Goal: Transaction & Acquisition: Purchase product/service

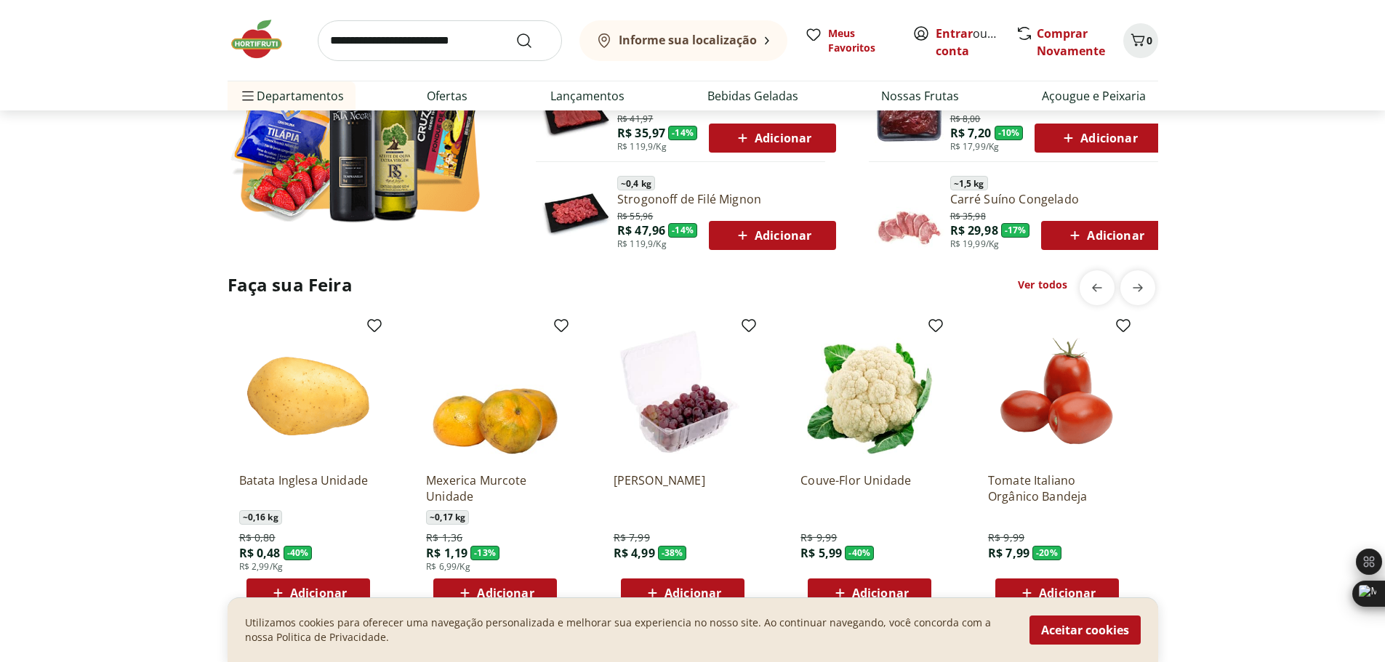
scroll to position [1163, 0]
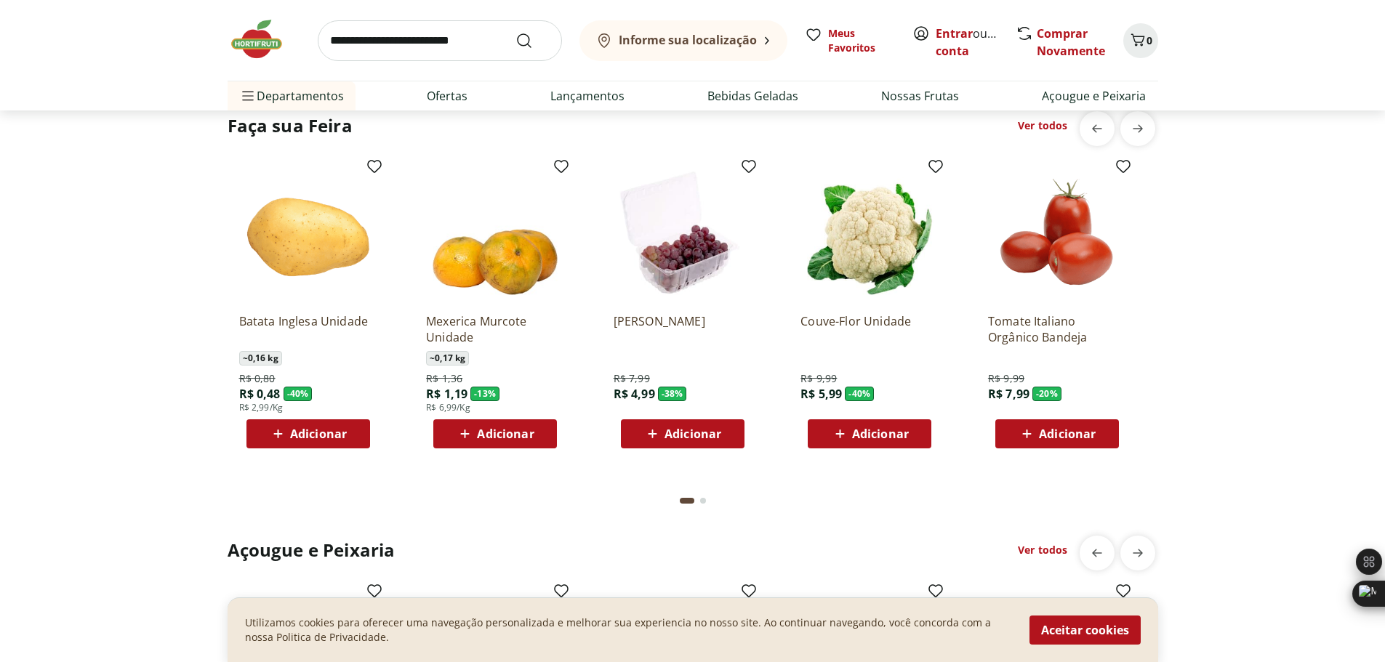
click at [339, 128] on h2 "Faça sua Feira" at bounding box center [290, 125] width 125 height 23
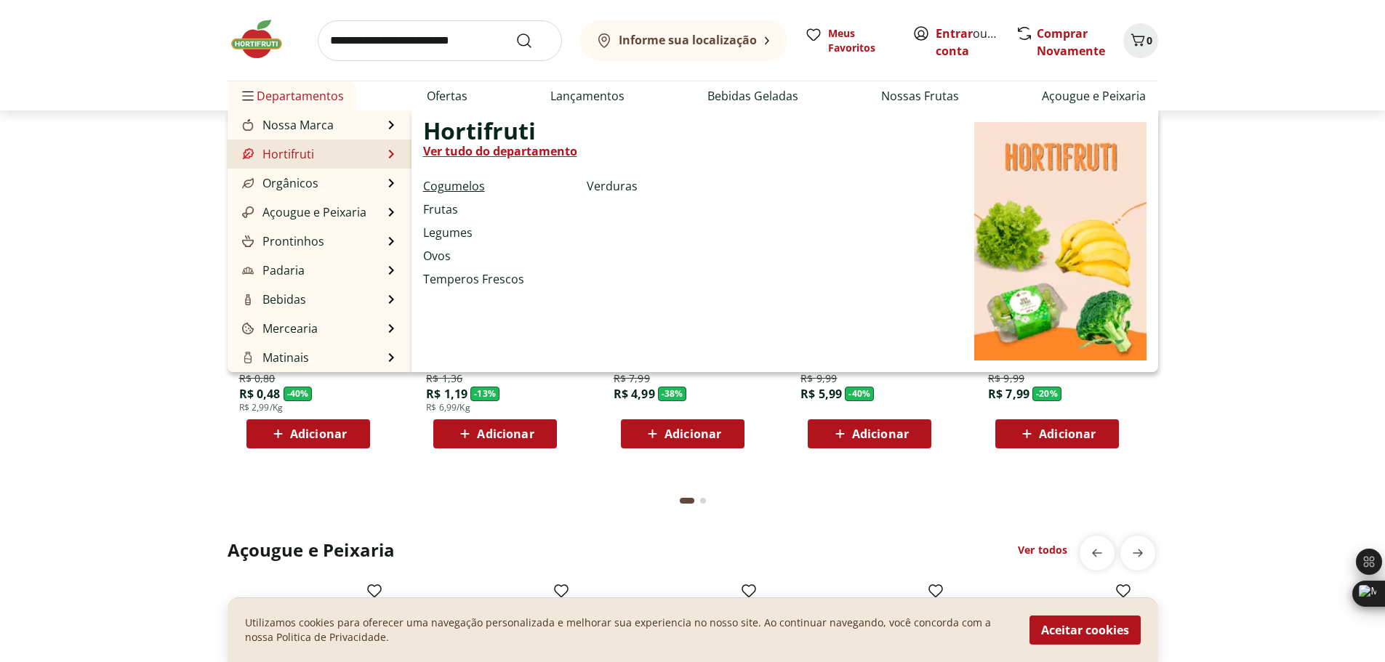
click at [463, 187] on link "Cogumelos" at bounding box center [454, 185] width 62 height 17
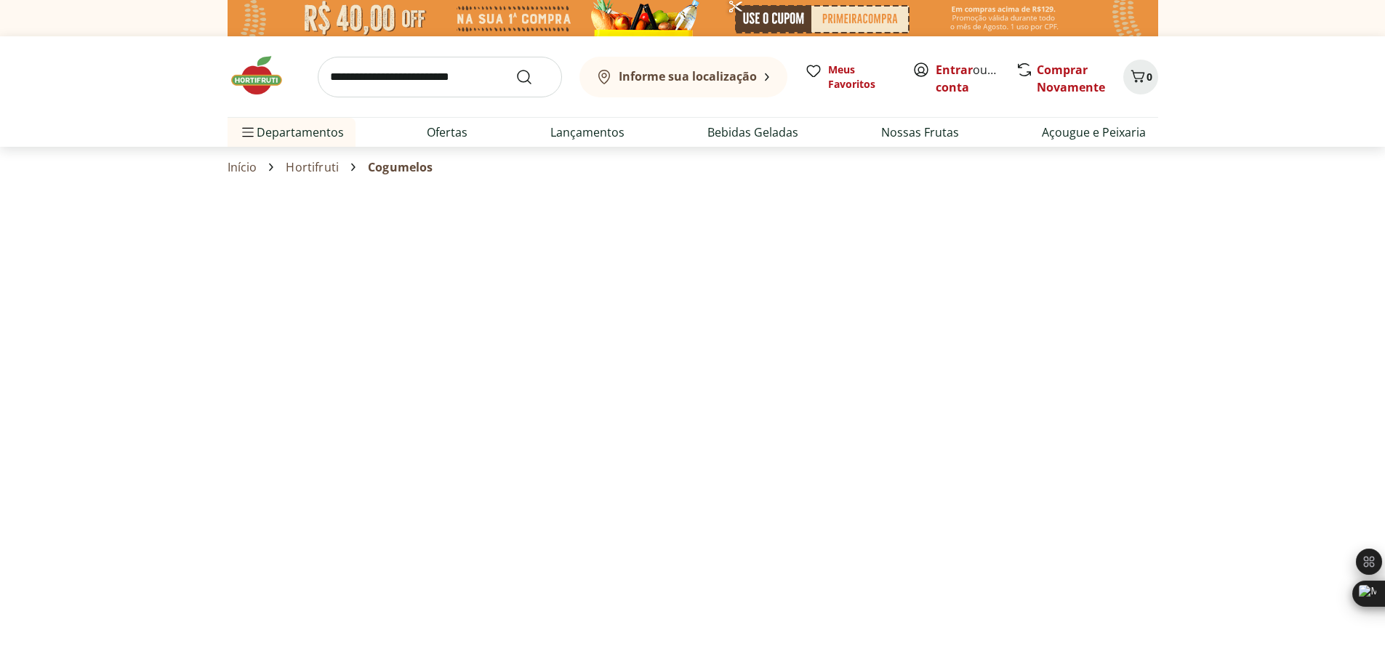
select select "**********"
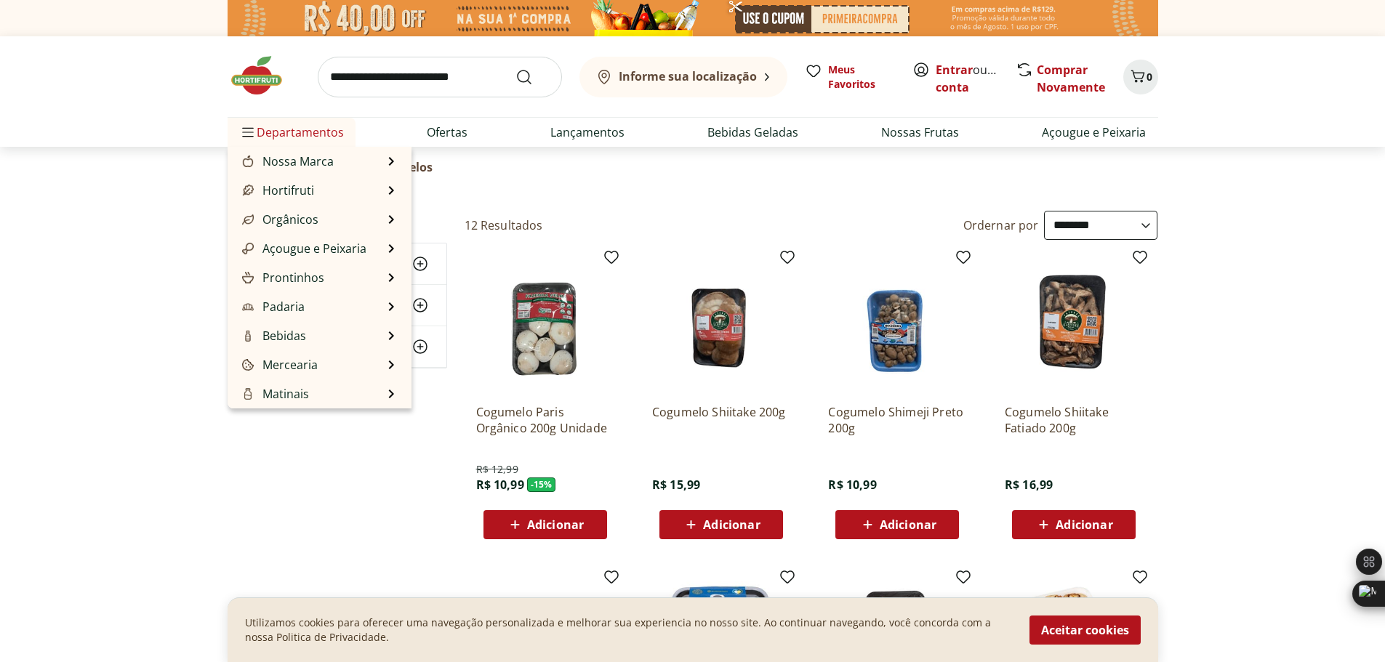
click at [318, 134] on span "Departamentos" at bounding box center [291, 132] width 105 height 35
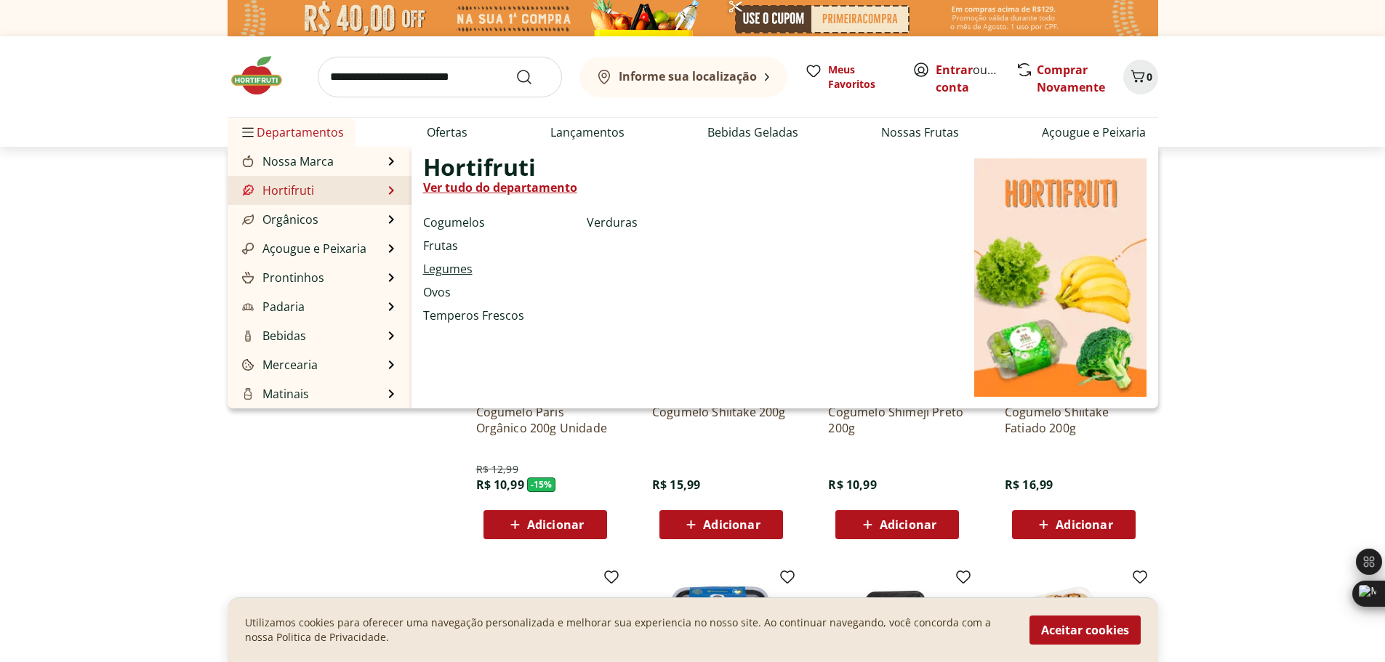
click at [454, 271] on link "Legumes" at bounding box center [447, 268] width 49 height 17
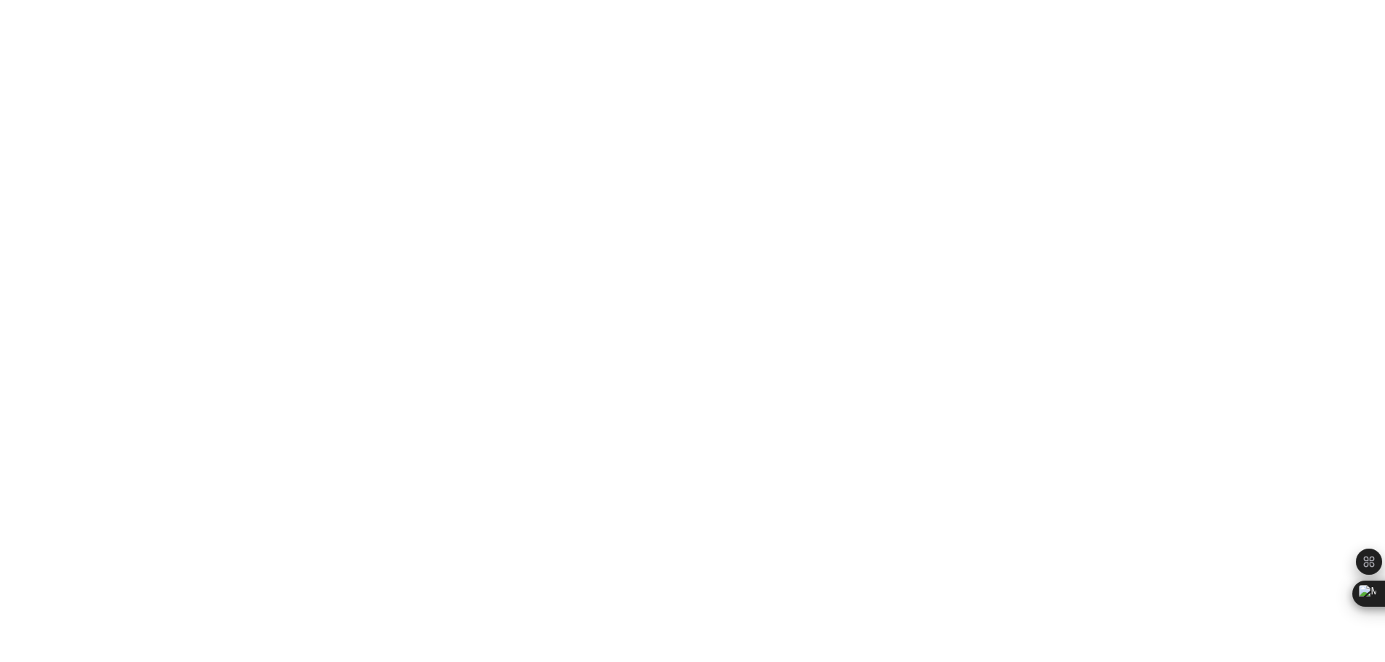
select select "**********"
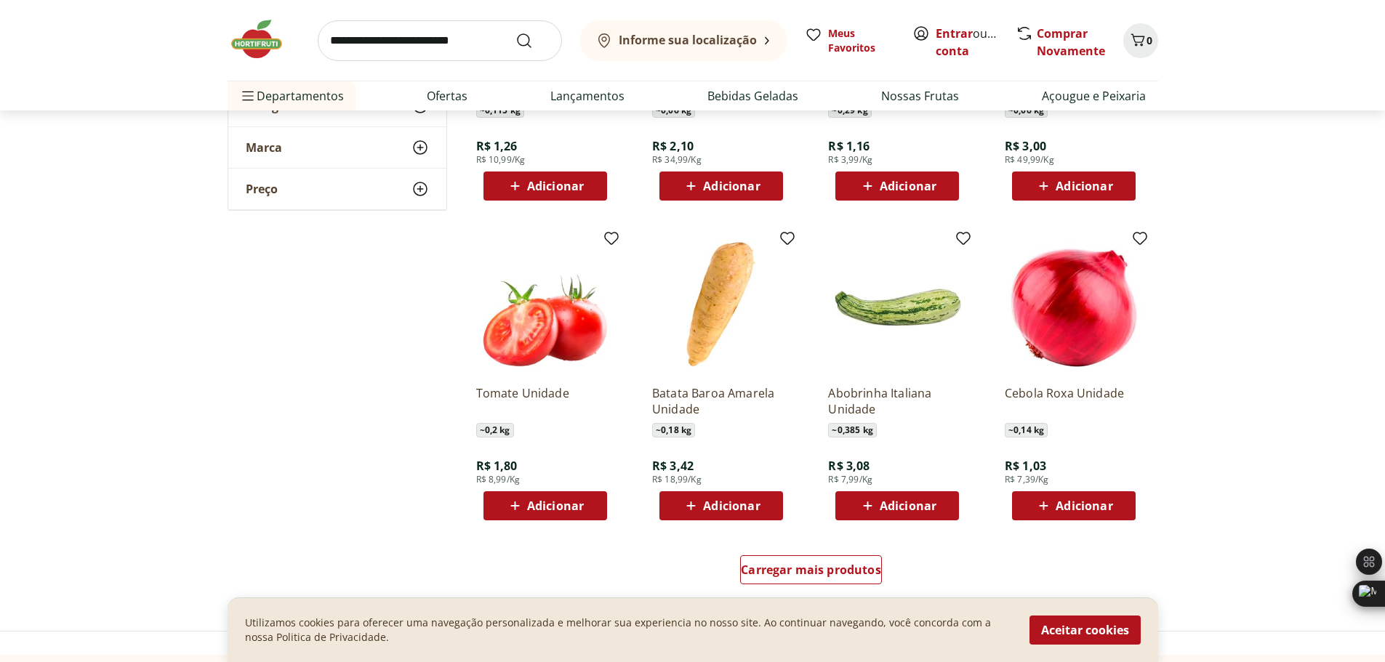
scroll to position [727, 0]
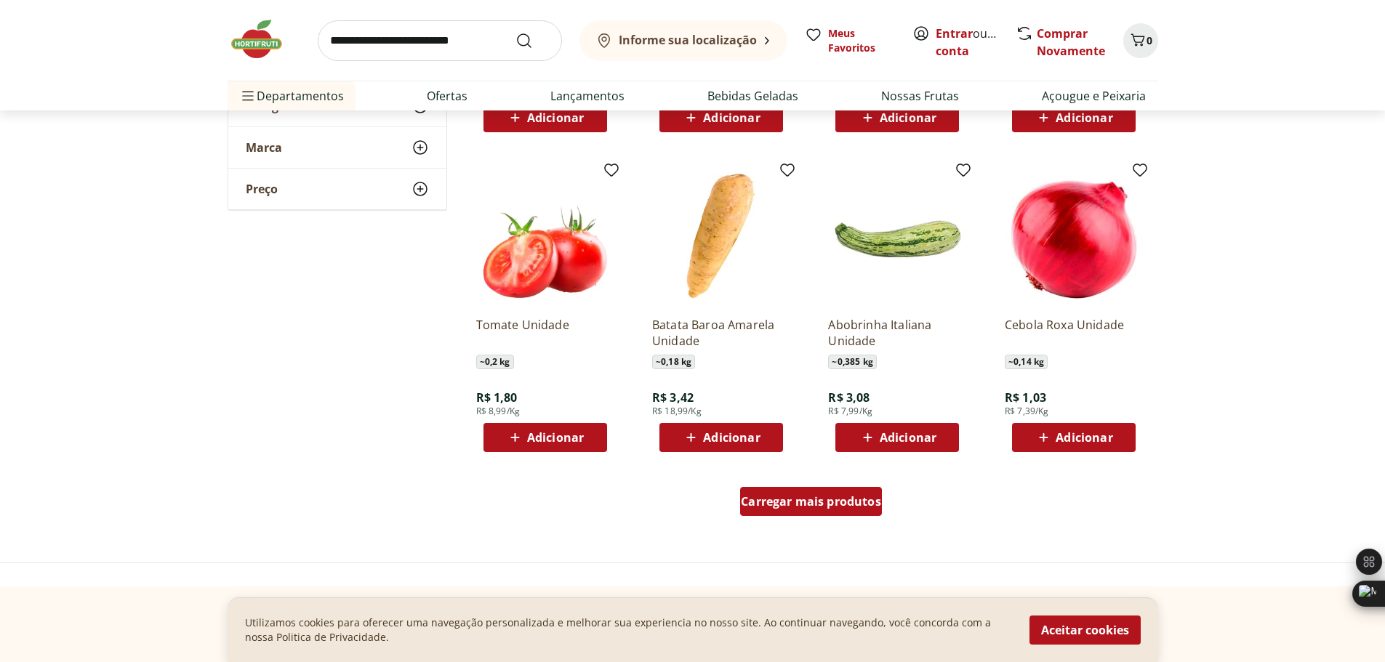
click at [785, 506] on span "Carregar mais produtos" at bounding box center [811, 502] width 140 height 12
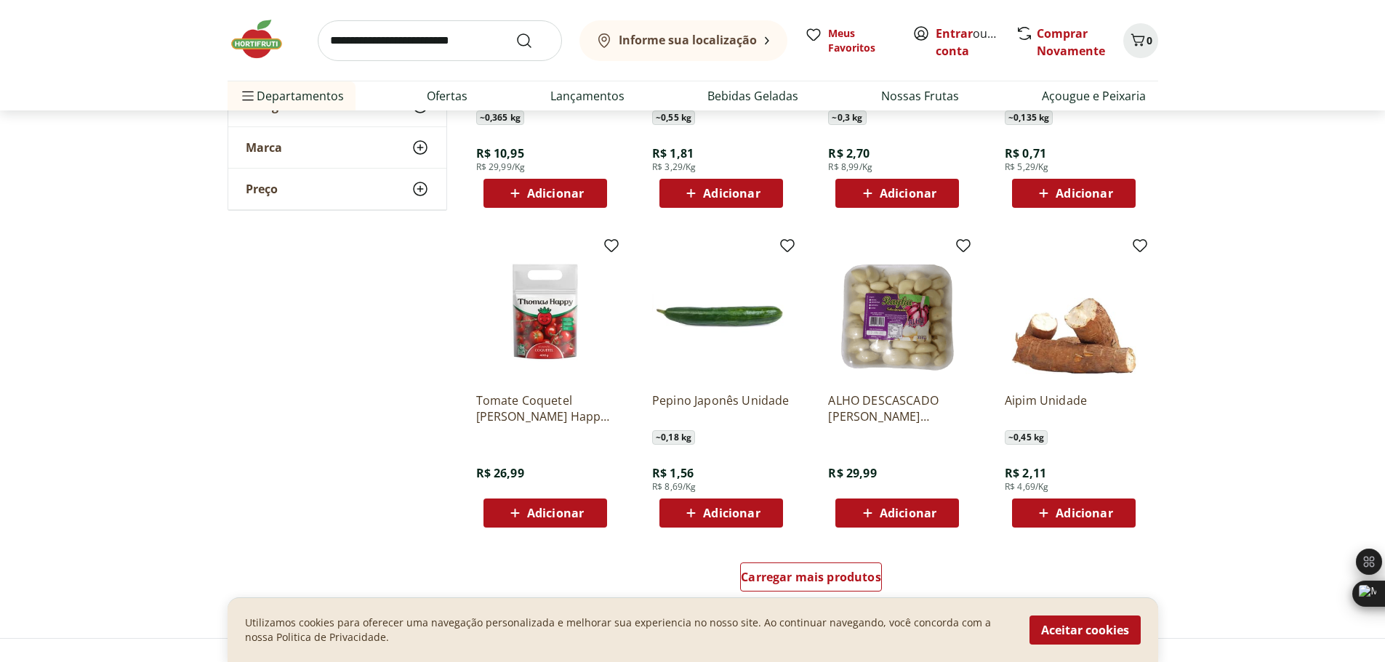
scroll to position [1745, 0]
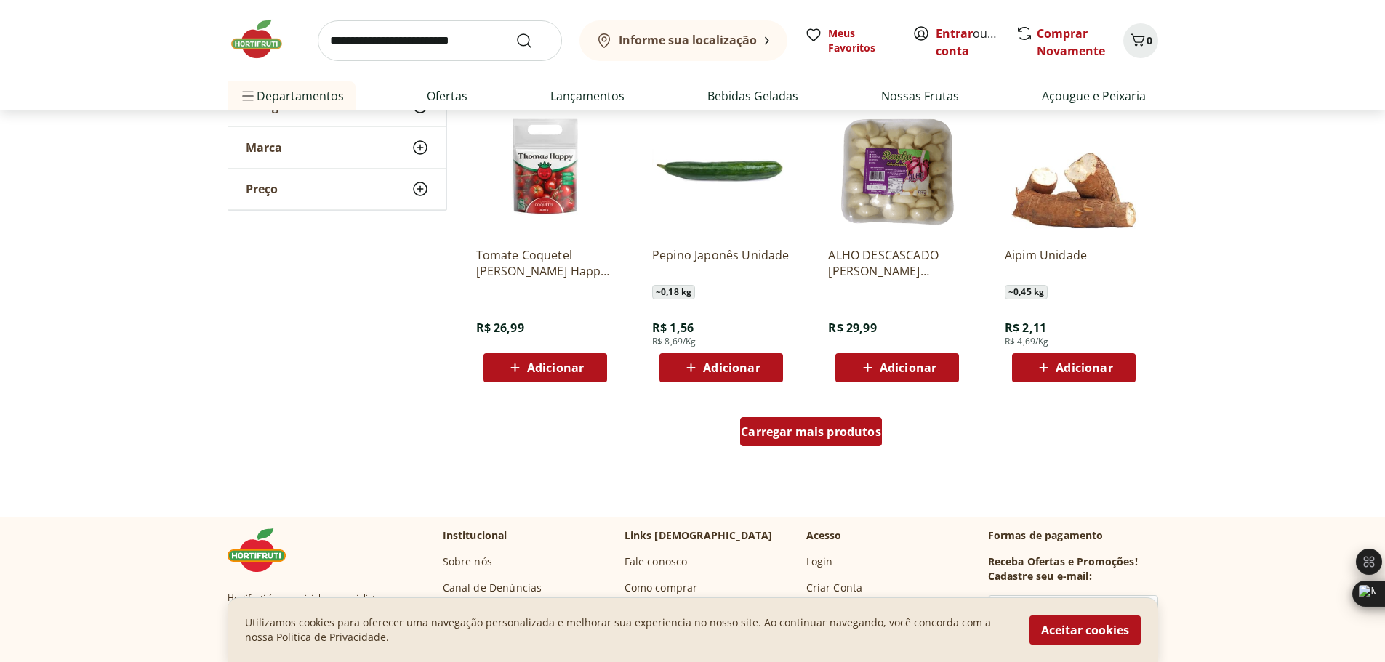
click at [862, 446] on div "Carregar mais produtos" at bounding box center [811, 431] width 142 height 29
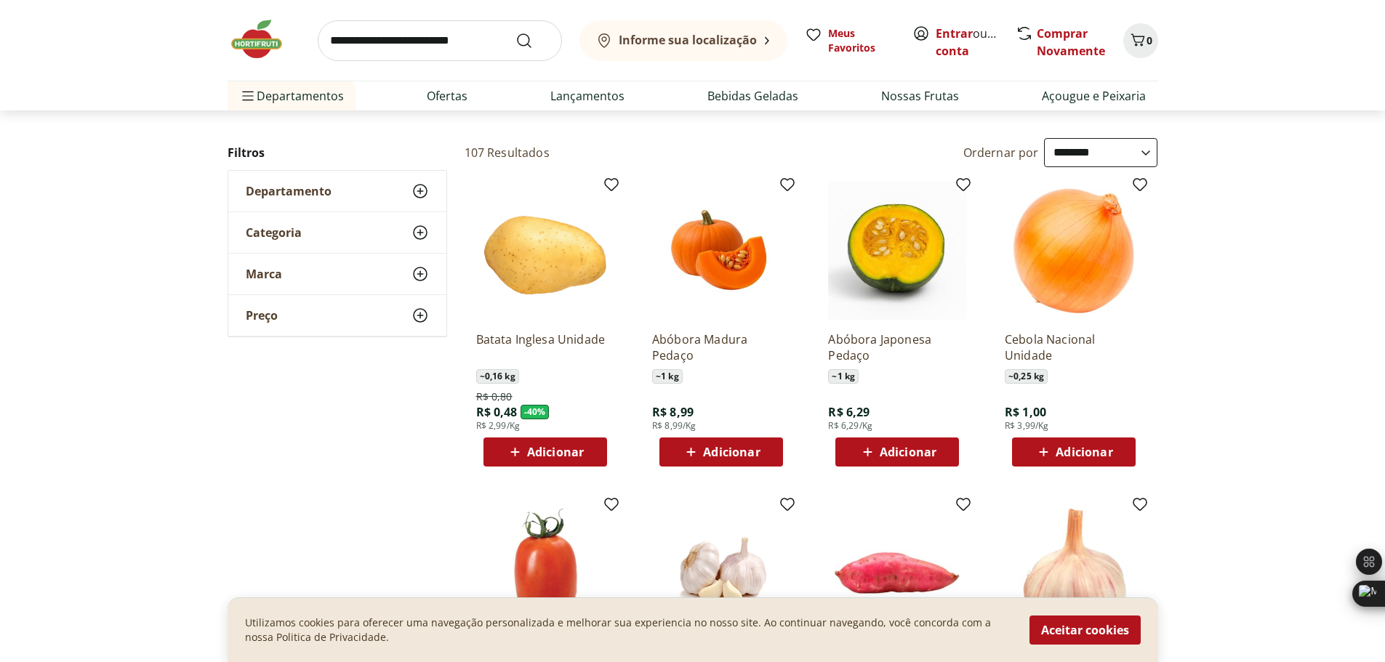
scroll to position [0, 0]
